Goal: Task Accomplishment & Management: Use online tool/utility

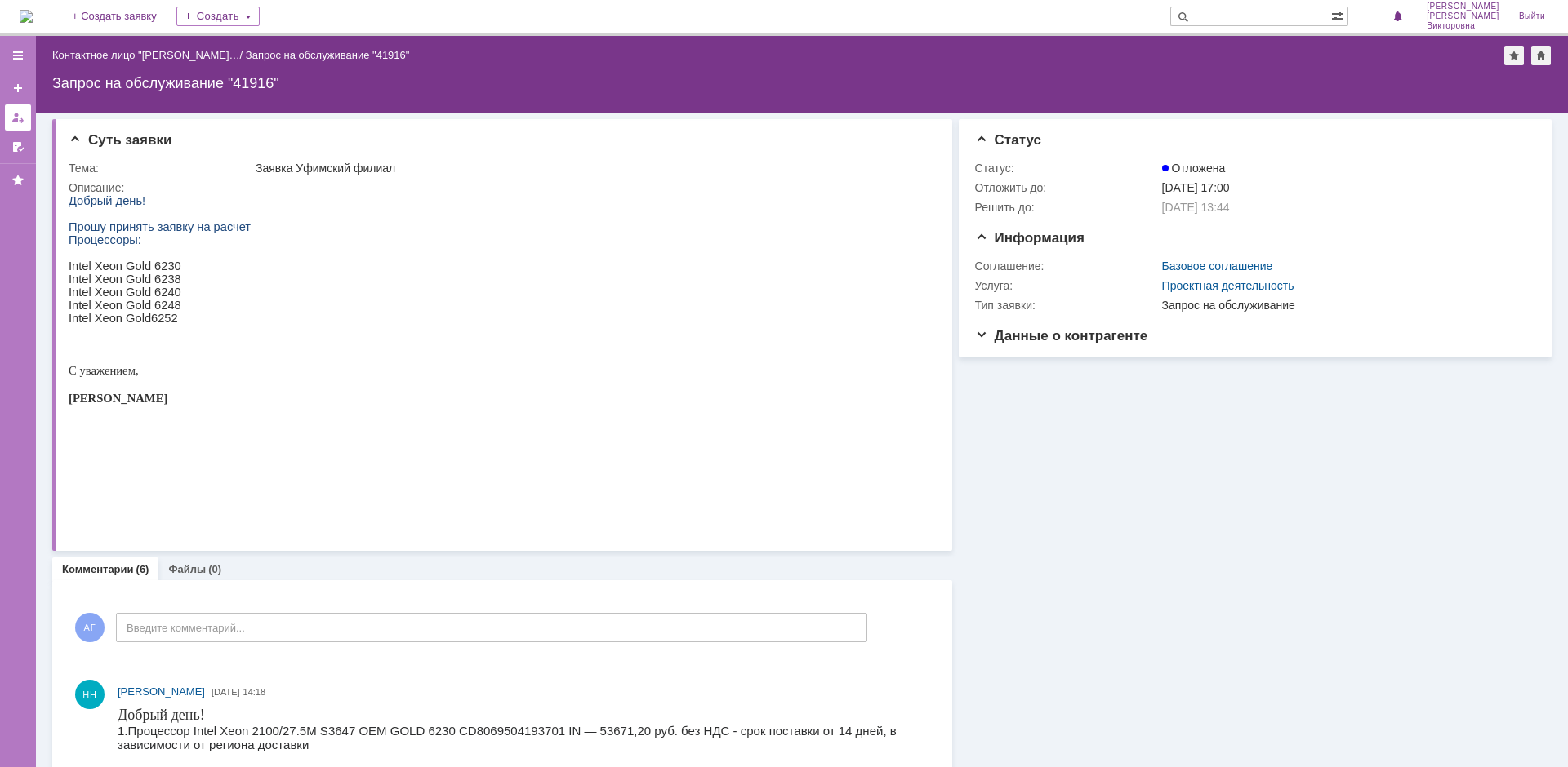
click at [14, 119] on div at bounding box center [18, 118] width 13 height 13
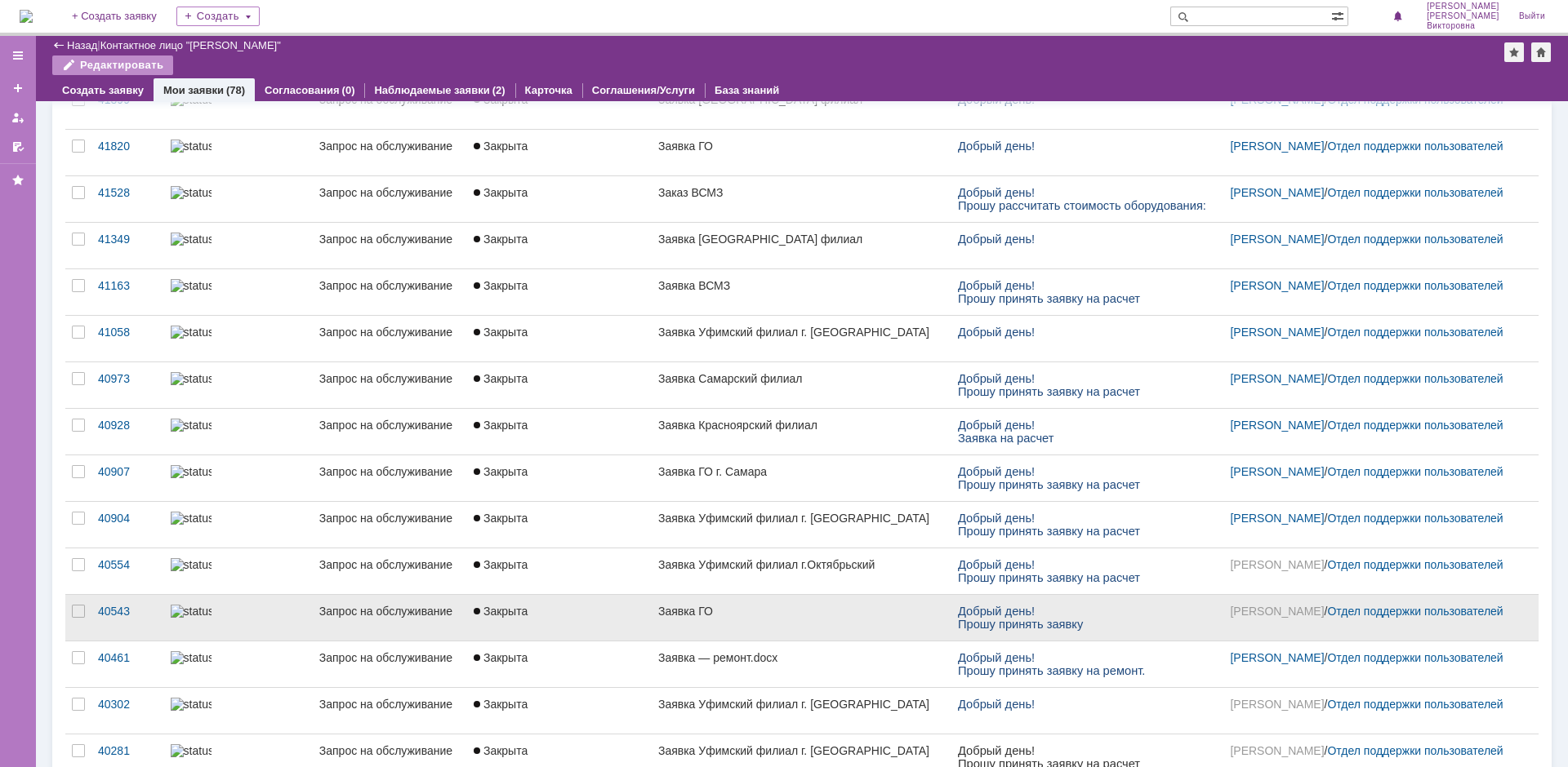
scroll to position [327, 0]
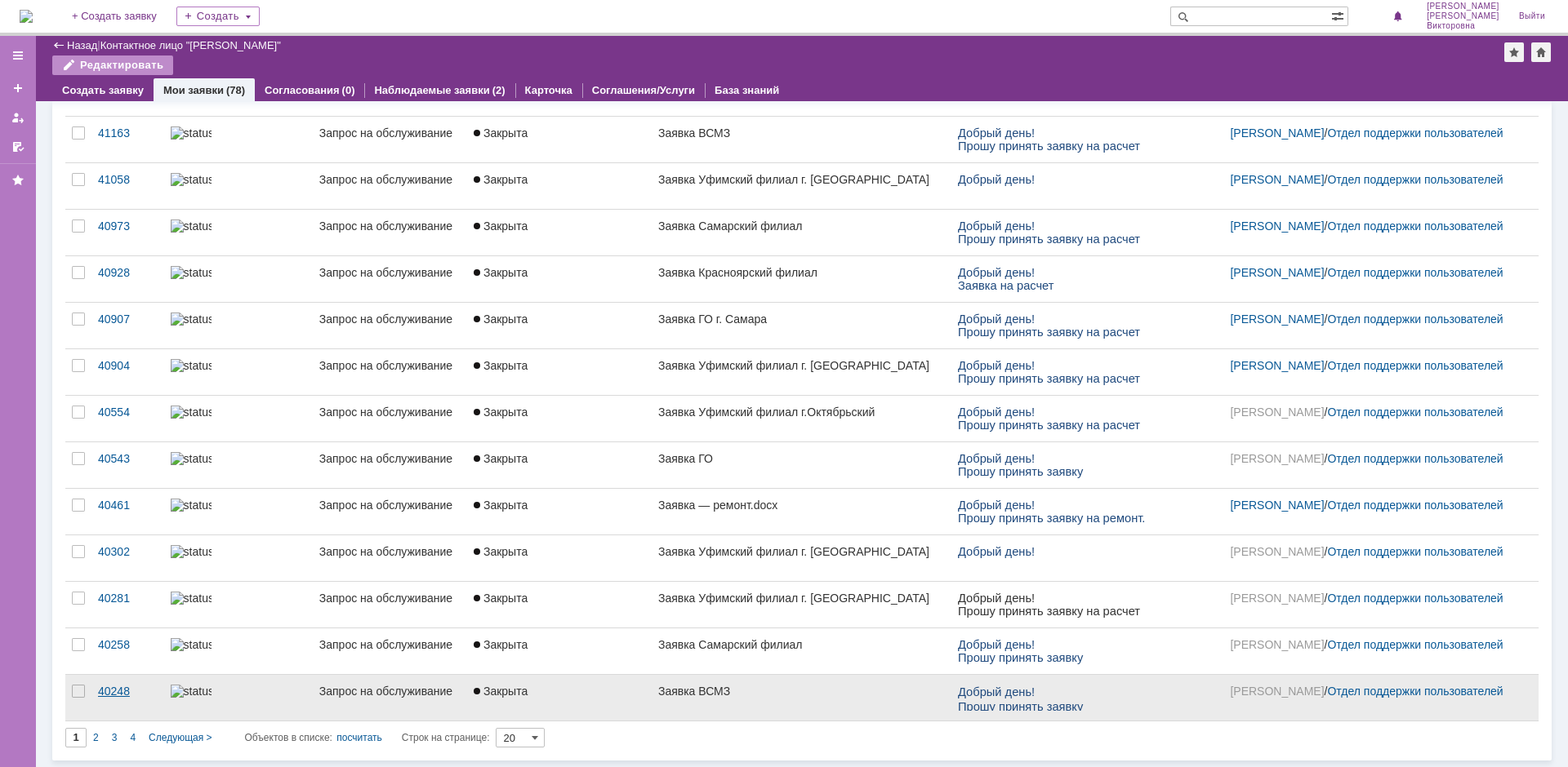
click at [113, 684] on link "40248" at bounding box center [127, 698] width 73 height 46
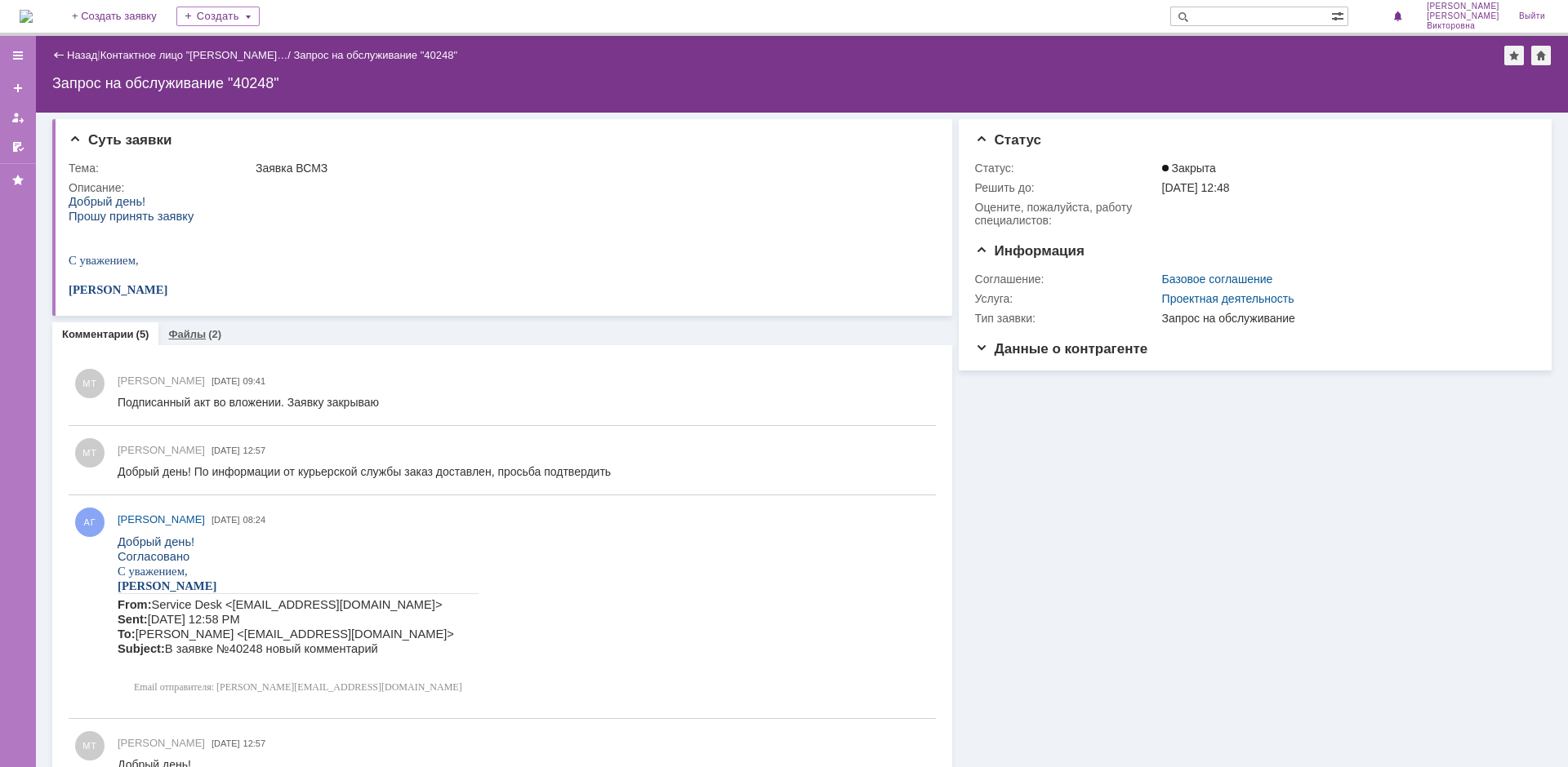
click at [195, 333] on link "Файлы" at bounding box center [186, 334] width 38 height 13
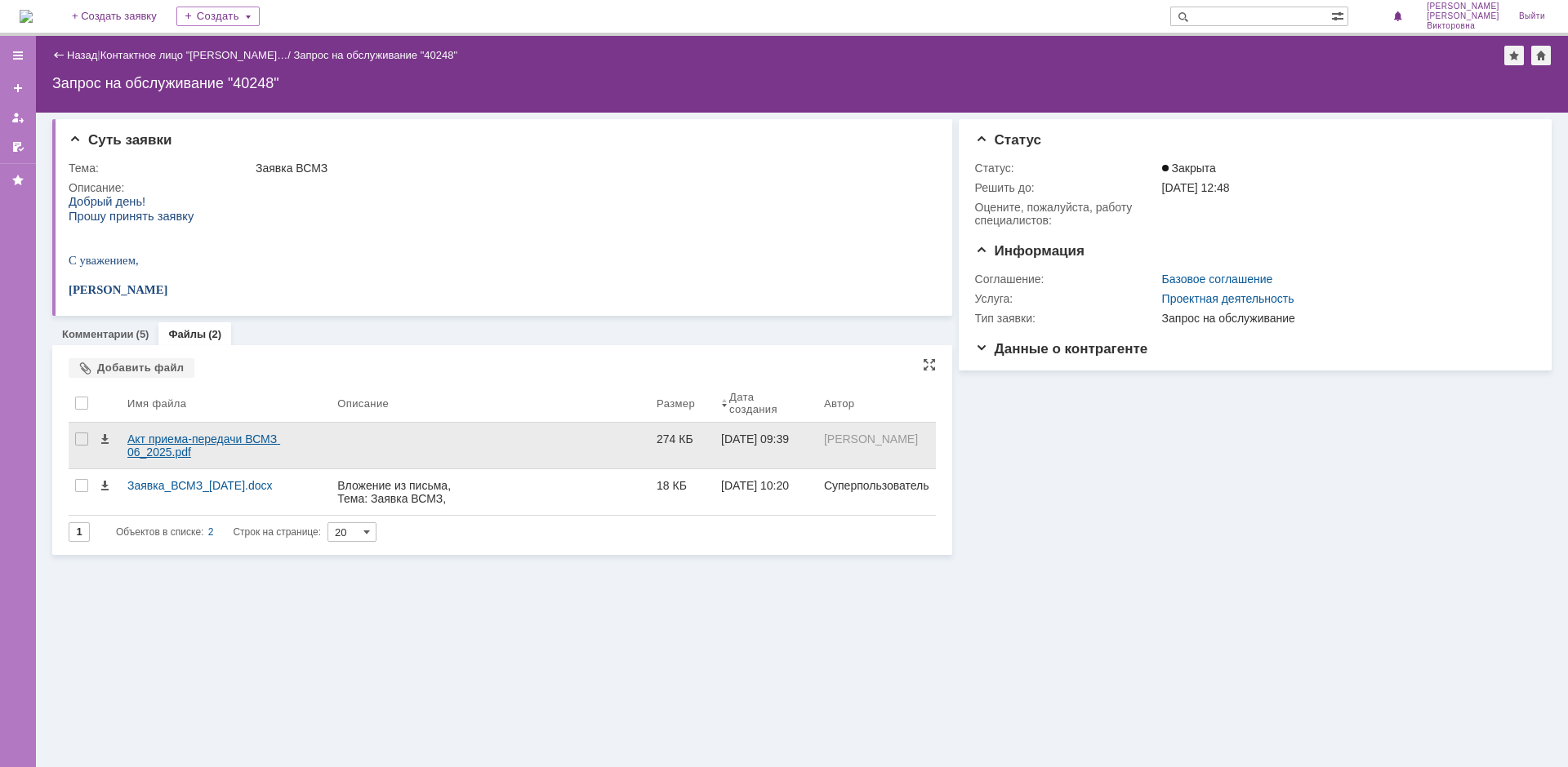
click at [198, 439] on div "Акт приема-передачи ВСМЗ 06_2025.pdf" at bounding box center [225, 445] width 196 height 26
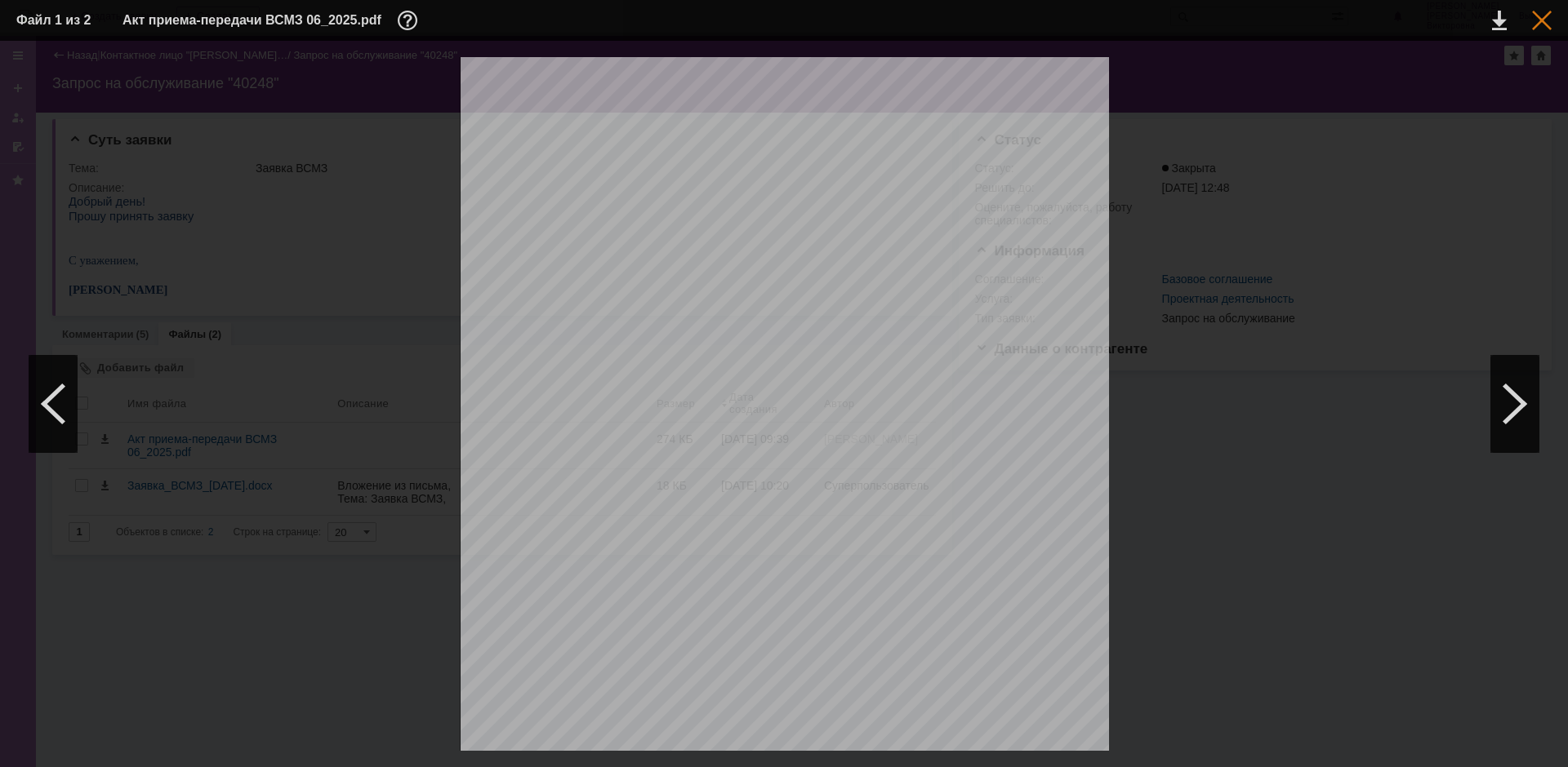
click at [1533, 22] on div at bounding box center [1541, 20] width 19 height 19
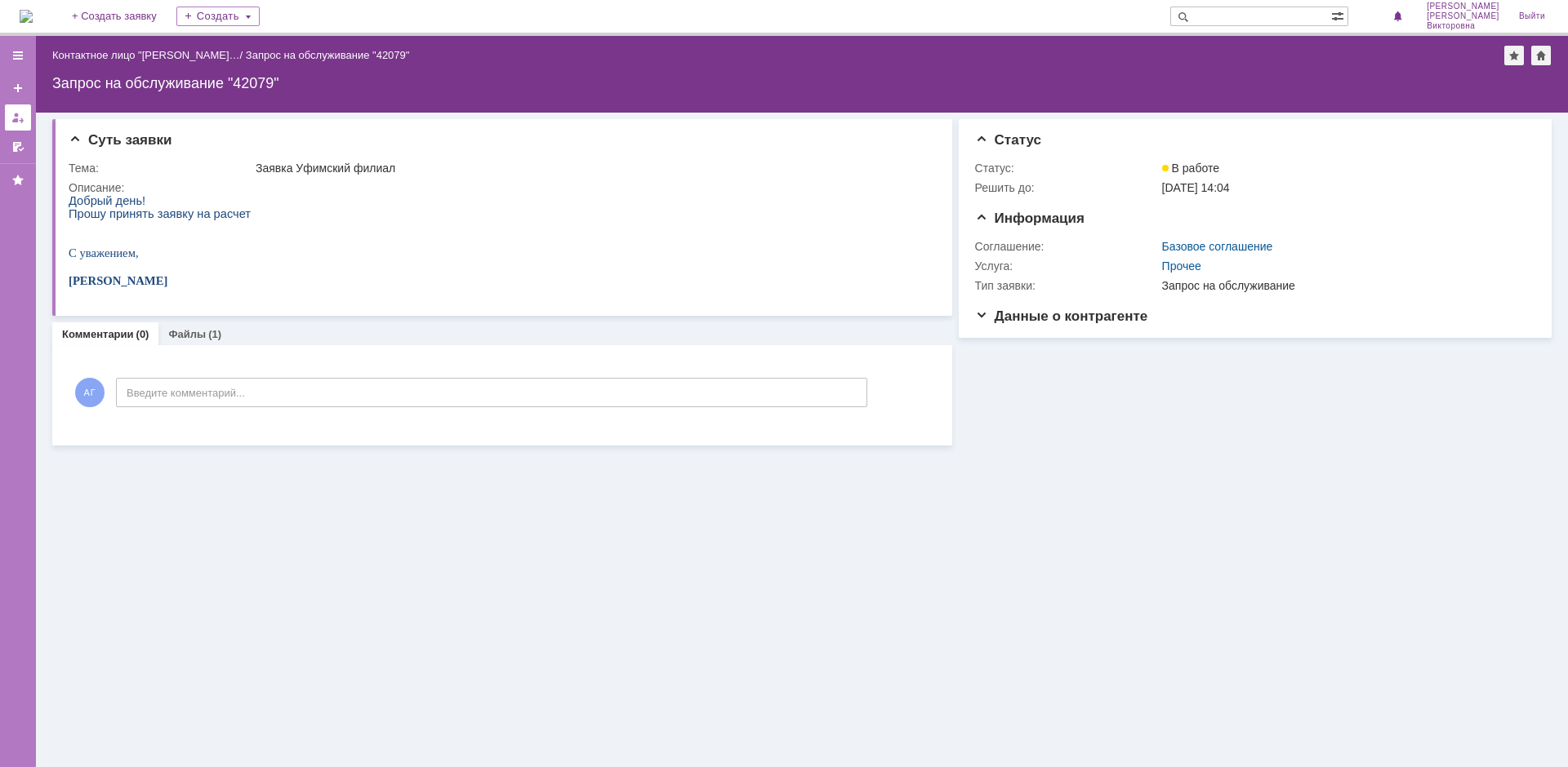
click at [18, 114] on div at bounding box center [18, 118] width 13 height 13
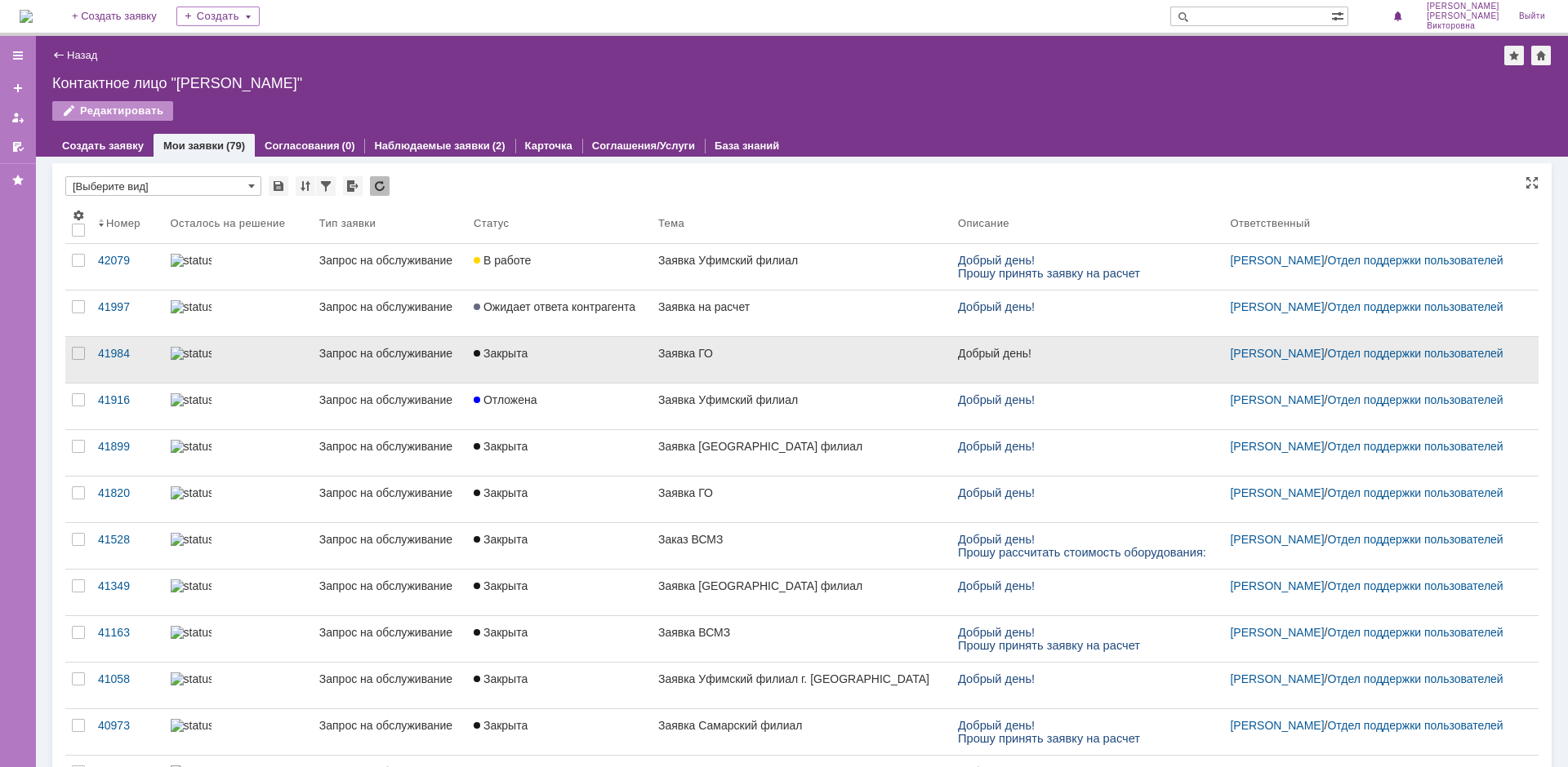
click at [671, 332] on div "Заявка ГО" at bounding box center [801, 353] width 287 height 13
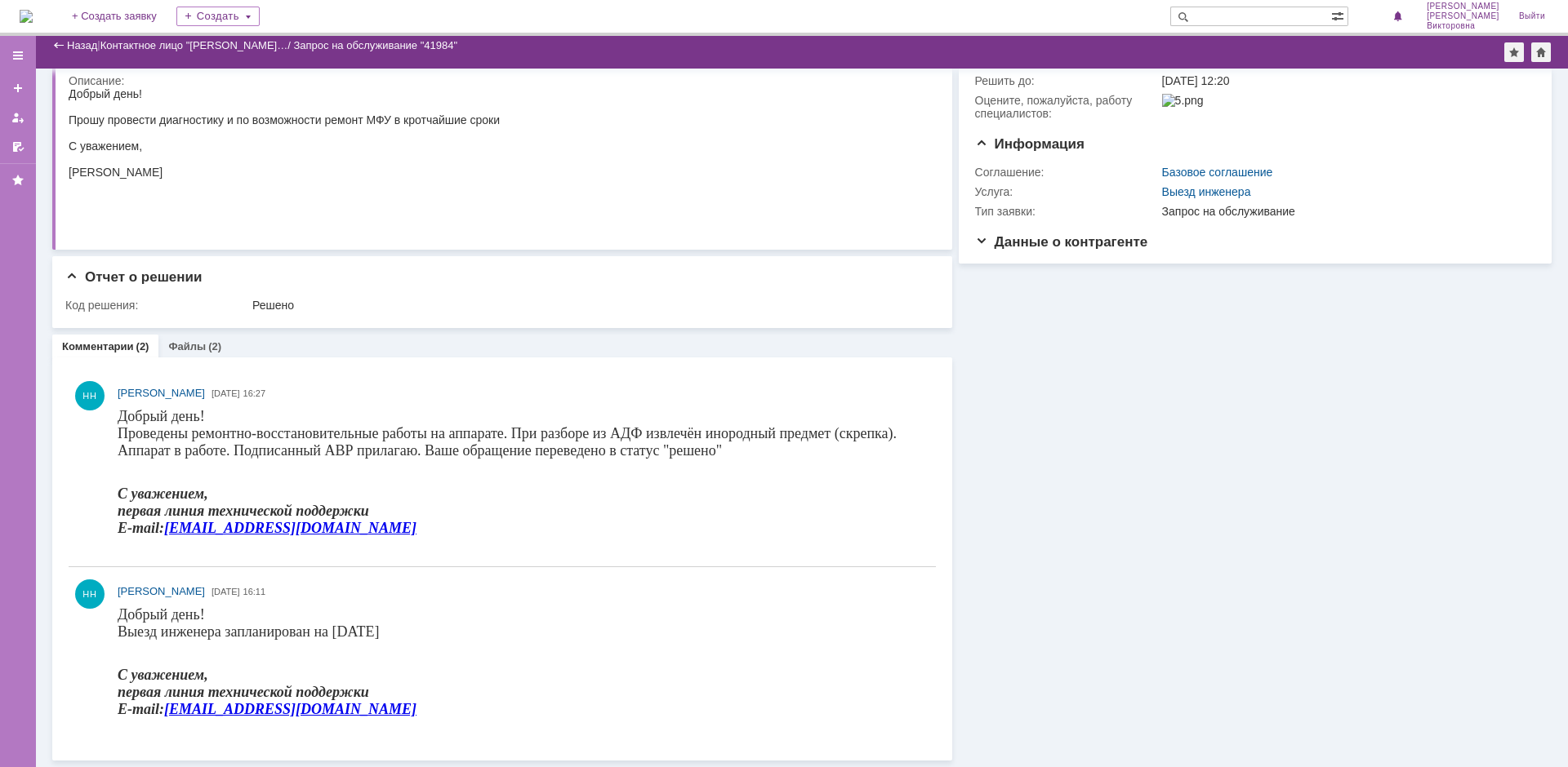
scroll to position [63, 0]
